Goal: Task Accomplishment & Management: Use online tool/utility

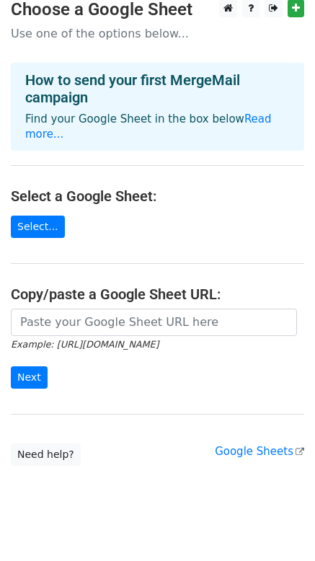
scroll to position [14, 0]
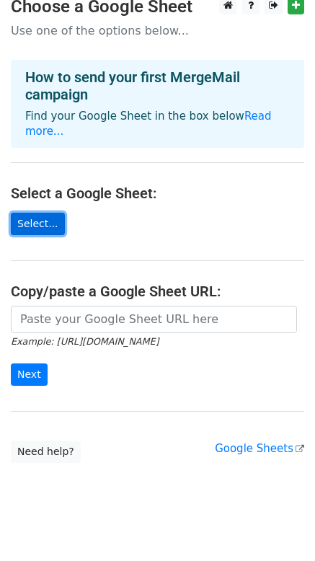
click at [38, 213] on link "Select..." at bounding box center [38, 224] width 54 height 22
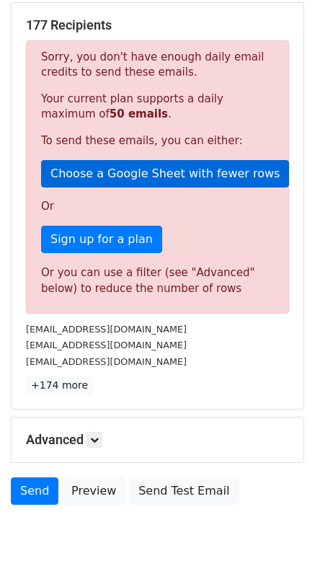
scroll to position [335, 0]
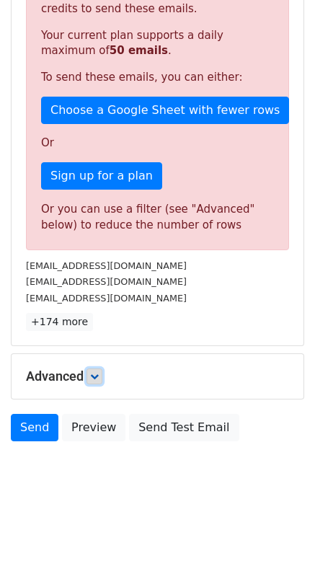
click at [100, 369] on link at bounding box center [95, 377] width 16 height 16
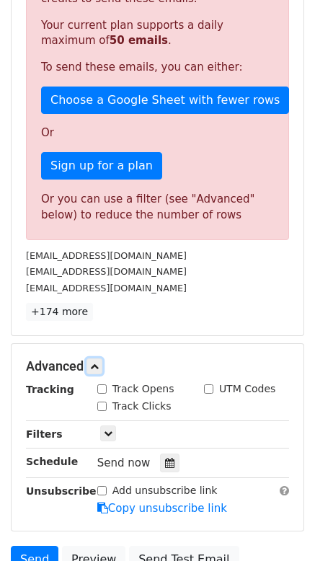
scroll to position [476, 0]
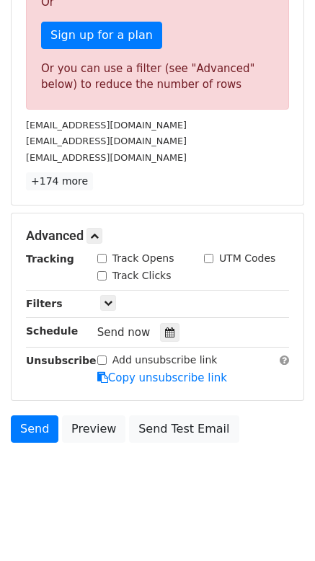
click at [105, 358] on input "Add unsubscribe link" at bounding box center [101, 360] width 9 height 9
checkbox input "true"
click at [105, 255] on input "Track Opens" at bounding box center [101, 258] width 9 height 9
checkbox input "true"
click at [104, 271] on input "Track Clicks" at bounding box center [101, 275] width 9 height 9
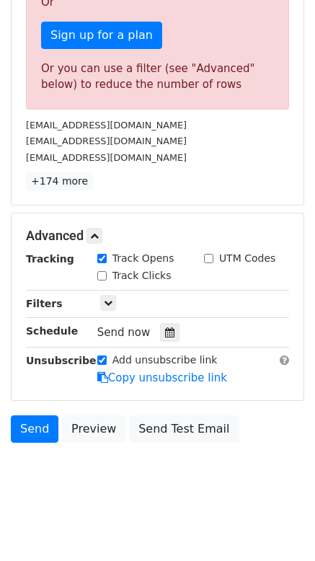
checkbox input "true"
click at [110, 302] on icon at bounding box center [108, 303] width 9 height 9
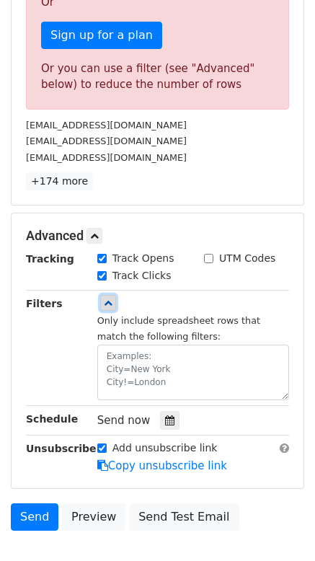
click at [110, 303] on icon at bounding box center [108, 303] width 9 height 9
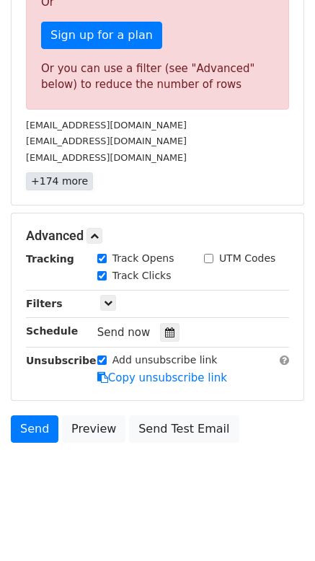
click at [58, 182] on link "+174 more" at bounding box center [59, 181] width 67 height 18
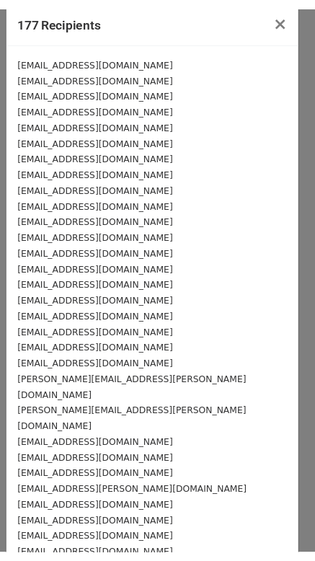
scroll to position [0, 0]
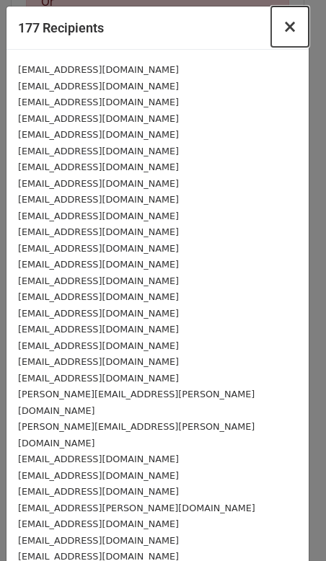
click at [283, 25] on span "×" at bounding box center [290, 27] width 14 height 20
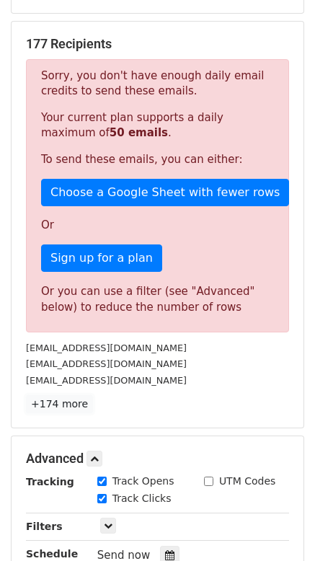
scroll to position [288, 0]
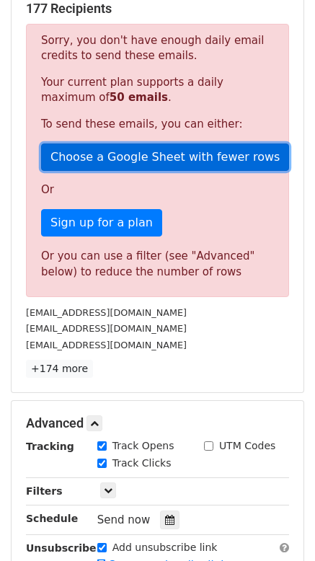
click at [106, 149] on link "Choose a Google Sheet with fewer rows" at bounding box center [165, 157] width 248 height 27
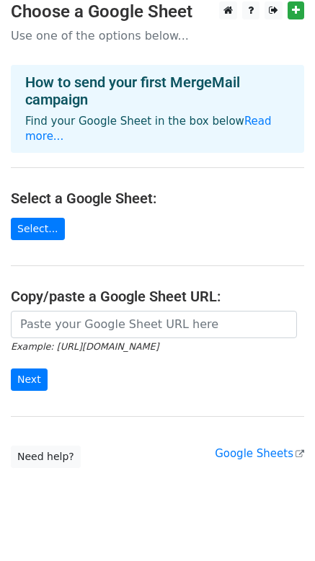
scroll to position [14, 0]
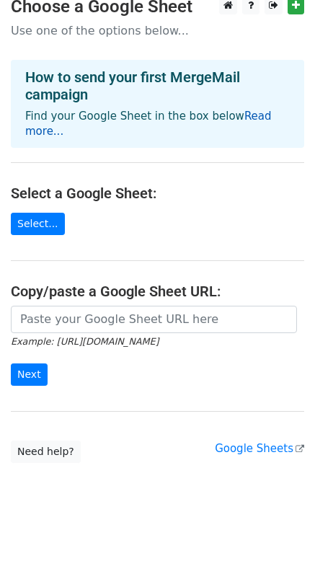
click at [249, 116] on link "Read more..." at bounding box center [148, 124] width 247 height 28
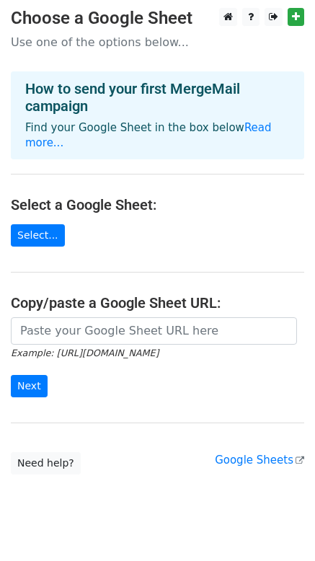
scroll to position [0, 0]
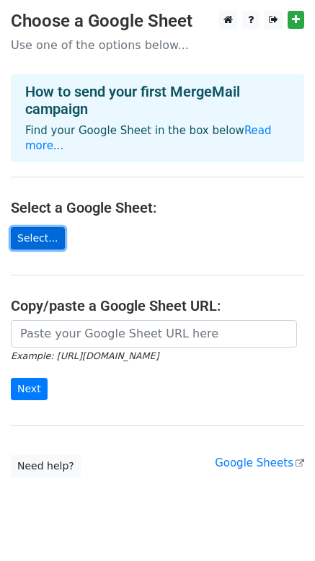
click at [48, 232] on link "Select..." at bounding box center [38, 238] width 54 height 22
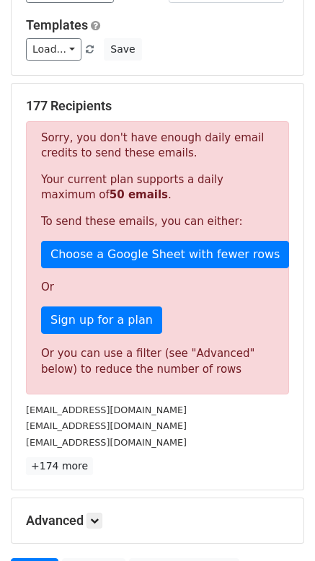
scroll to position [119, 0]
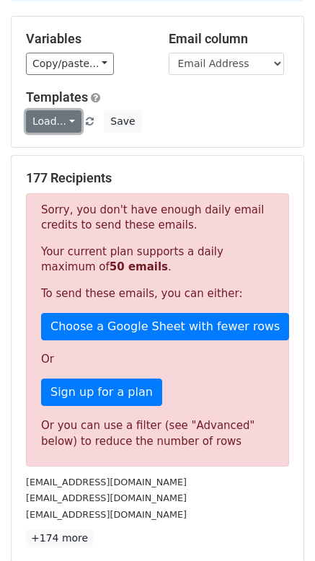
click at [64, 124] on link "Load..." at bounding box center [54, 121] width 56 height 22
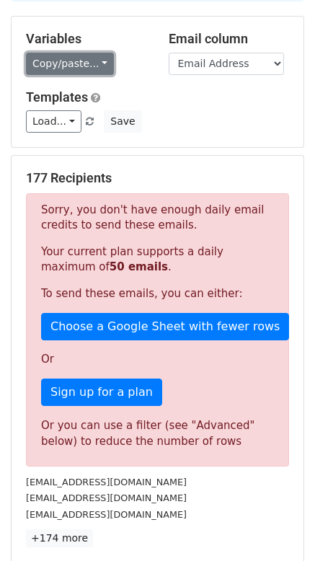
click at [95, 66] on link "Copy/paste..." at bounding box center [70, 64] width 88 height 22
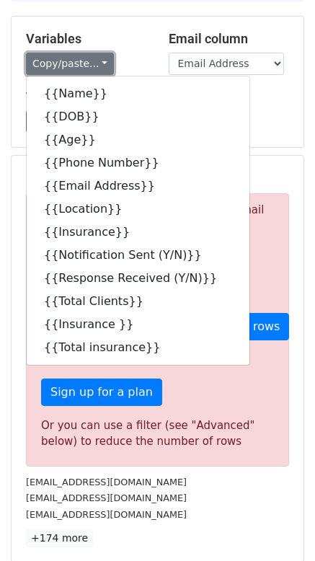
click at [95, 66] on link "Copy/paste..." at bounding box center [70, 64] width 88 height 22
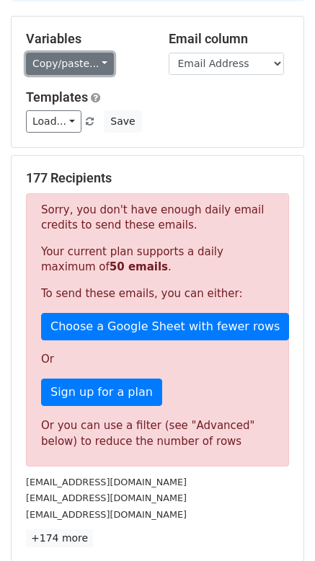
click at [95, 66] on link "Copy/paste..." at bounding box center [70, 64] width 88 height 22
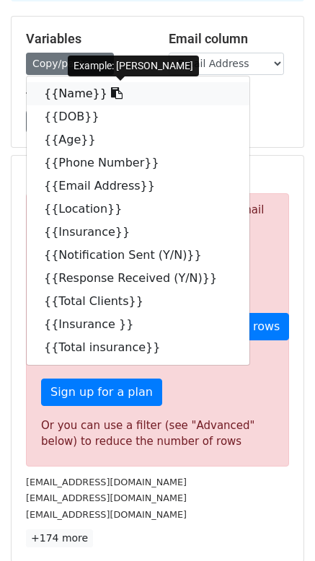
click at [54, 97] on link "{{Name}}" at bounding box center [138, 93] width 223 height 23
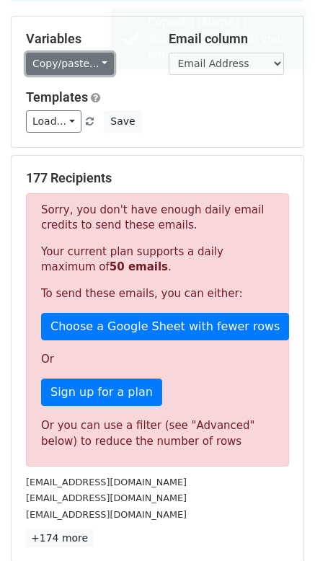
click at [96, 65] on link "Copy/paste..." at bounding box center [70, 64] width 88 height 22
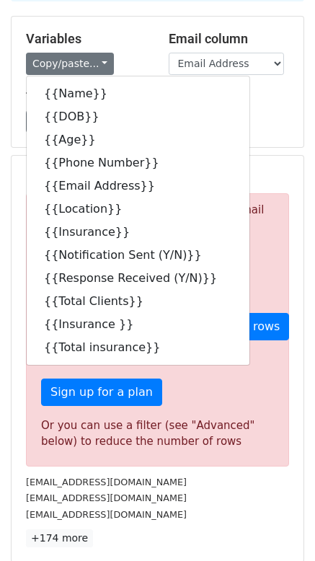
click at [250, 101] on h5 "Templates" at bounding box center [157, 97] width 263 height 16
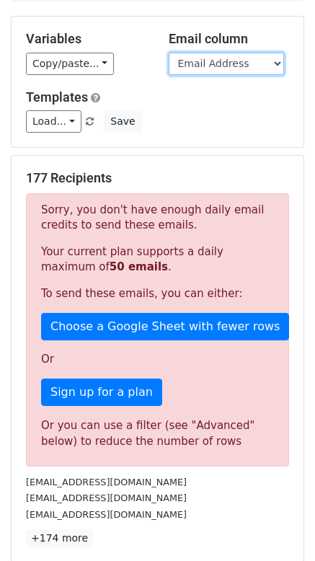
click at [262, 59] on select "Name DOB Age Phone Number Email Address Location Insurance Notification Sent (Y…" at bounding box center [226, 64] width 115 height 22
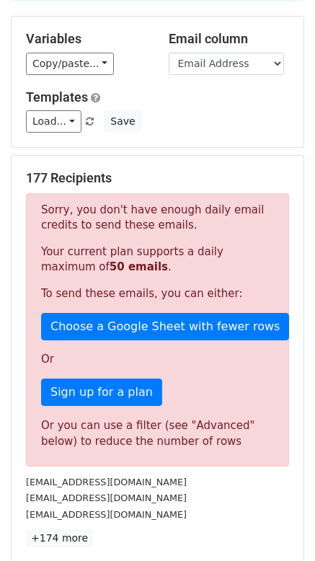
click at [61, 123] on link "Load..." at bounding box center [54, 121] width 56 height 22
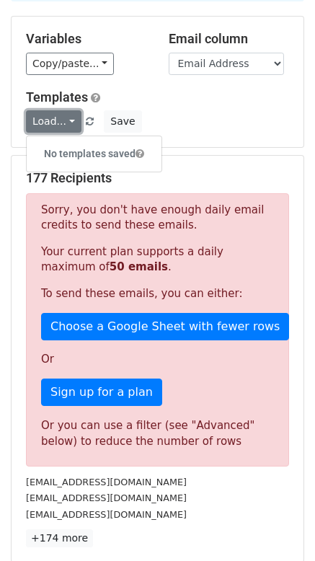
click at [61, 123] on link "Load..." at bounding box center [54, 121] width 56 height 22
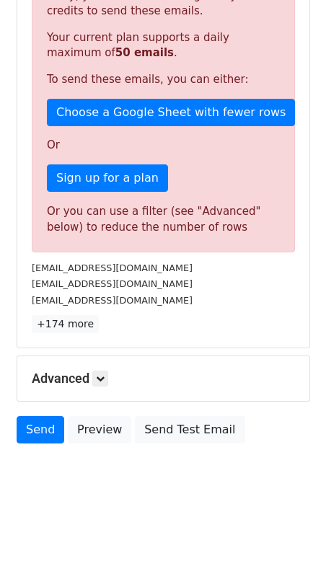
scroll to position [335, 0]
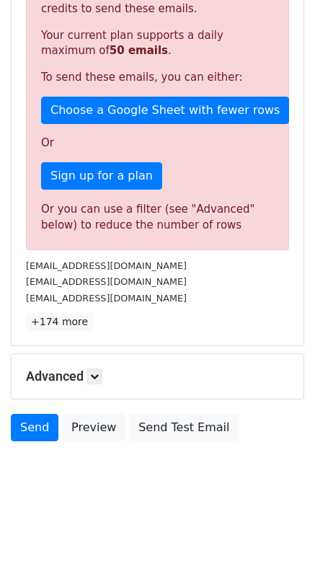
drag, startPoint x: 72, startPoint y: 297, endPoint x: 61, endPoint y: 284, distance: 17.4
click at [61, 284] on small "abramsabrams195@gmail.com" at bounding box center [106, 281] width 161 height 11
click at [69, 317] on link "+174 more" at bounding box center [59, 322] width 67 height 18
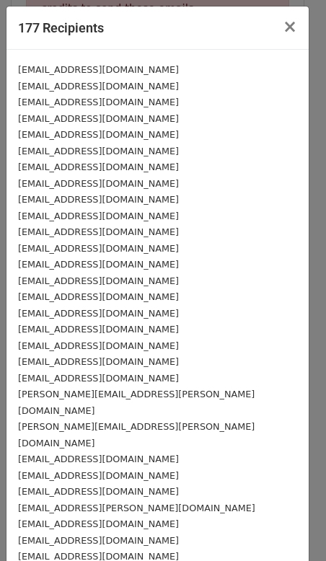
click at [108, 91] on small "abramsabrams195@gmail.com" at bounding box center [98, 86] width 161 height 11
drag, startPoint x: 113, startPoint y: 74, endPoint x: 53, endPoint y: 74, distance: 59.9
click at [53, 74] on div "labram73@gmail.com" at bounding box center [157, 69] width 279 height 17
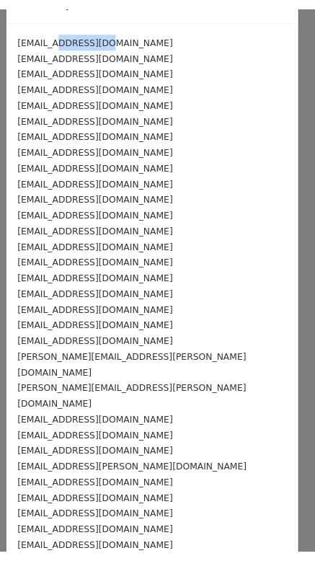
scroll to position [0, 0]
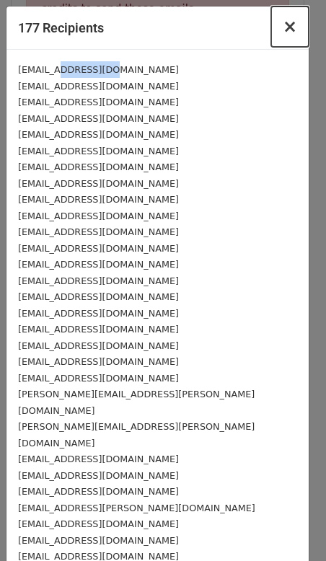
click at [284, 30] on span "×" at bounding box center [290, 27] width 14 height 20
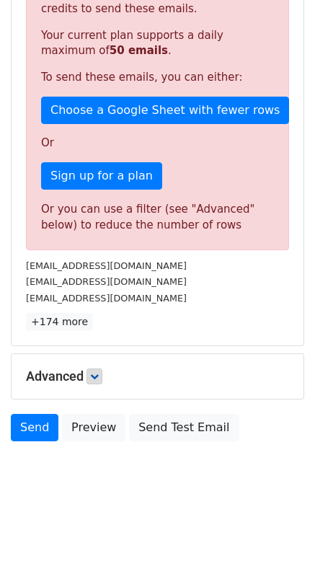
click at [89, 371] on h5 "Advanced" at bounding box center [157, 377] width 263 height 16
click at [98, 372] on icon at bounding box center [94, 376] width 9 height 9
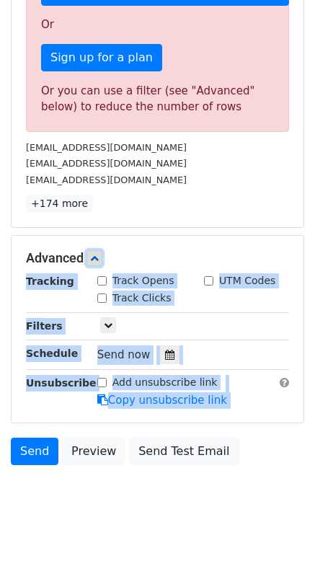
scroll to position [476, 0]
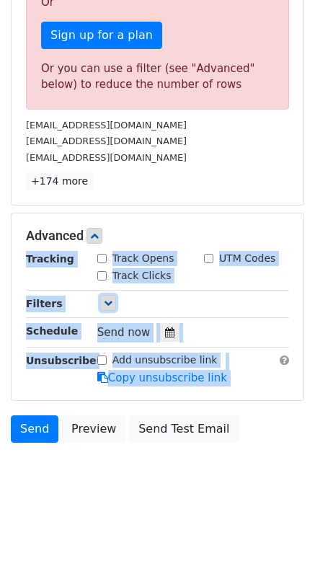
click at [108, 299] on icon at bounding box center [108, 303] width 9 height 9
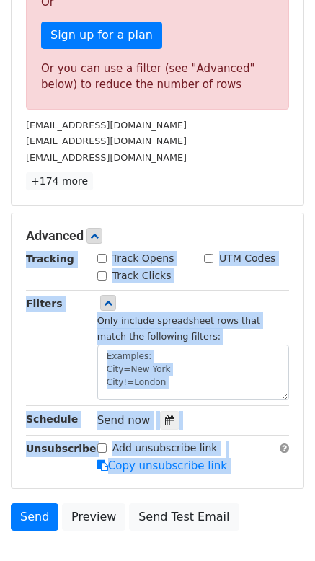
click at [65, 355] on div "Filters" at bounding box center [50, 348] width 71 height 105
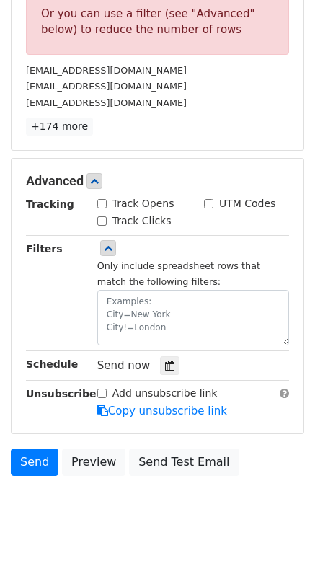
scroll to position [564, 0]
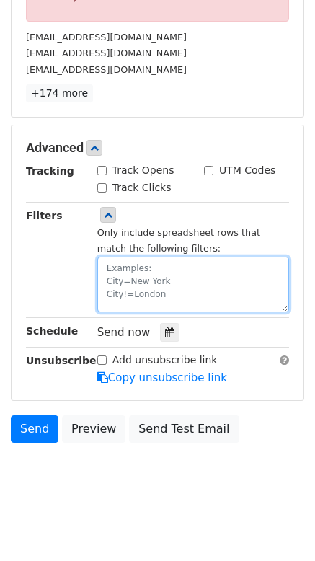
click at [104, 263] on textarea at bounding box center [193, 285] width 192 height 56
click at [150, 258] on textarea at bounding box center [193, 285] width 192 height 56
type textarea "e71"
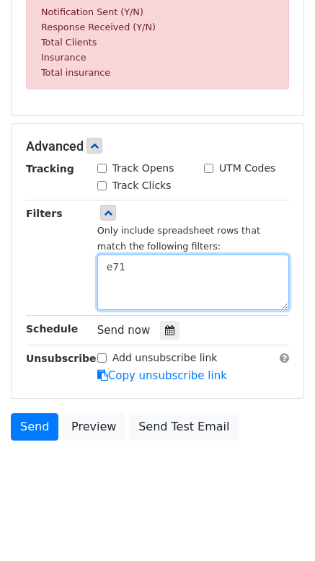
drag, startPoint x: 144, startPoint y: 277, endPoint x: 103, endPoint y: 288, distance: 42.5
click at [104, 288] on textarea "e71" at bounding box center [193, 283] width 192 height 56
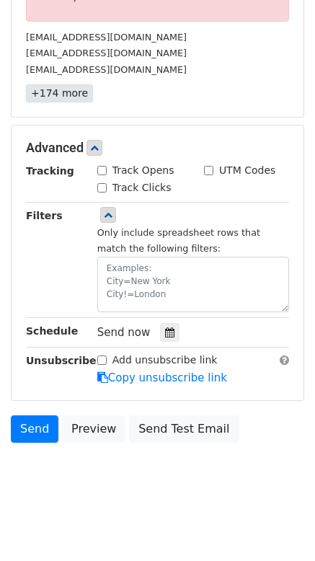
click at [49, 96] on link "+174 more" at bounding box center [59, 93] width 67 height 18
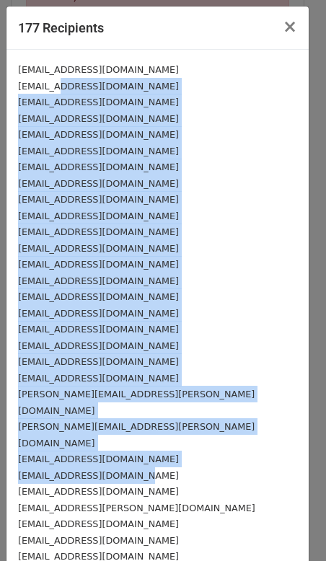
drag, startPoint x: 56, startPoint y: 92, endPoint x: 148, endPoint y: 437, distance: 356.7
click at [283, 23] on span "×" at bounding box center [290, 27] width 14 height 20
